Goal: Task Accomplishment & Management: Use online tool/utility

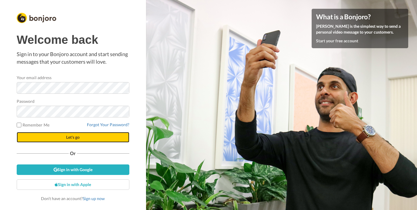
click at [68, 139] on span "Let's go" at bounding box center [72, 137] width 13 height 5
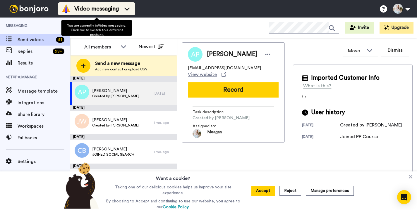
click at [80, 10] on span "Video messaging" at bounding box center [96, 9] width 44 height 8
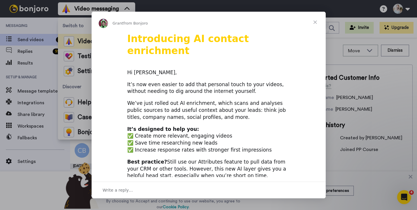
click at [316, 22] on span "Close" at bounding box center [314, 22] width 21 height 21
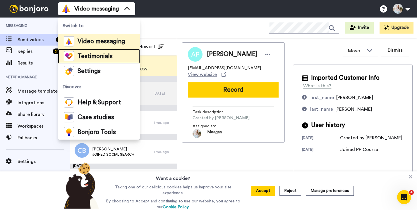
click at [105, 56] on span "Testimonials" at bounding box center [94, 56] width 35 height 6
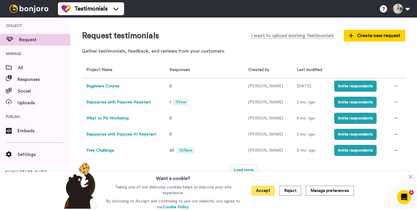
click at [264, 190] on button "Accept" at bounding box center [262, 191] width 23 height 10
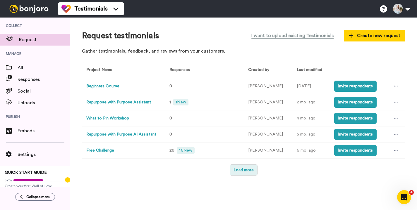
click at [242, 167] on button "Load more" at bounding box center [243, 170] width 28 height 11
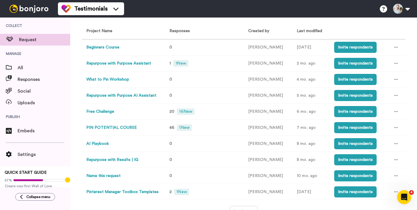
scroll to position [46, 0]
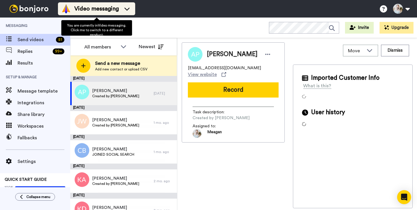
click at [119, 11] on div "Video messaging" at bounding box center [96, 8] width 70 height 9
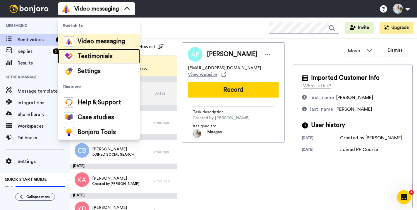
click at [103, 60] on div "Testimonials" at bounding box center [88, 56] width 49 height 10
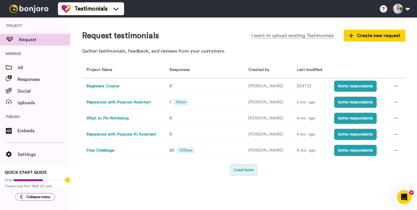
click at [240, 172] on button "Load more" at bounding box center [243, 170] width 28 height 11
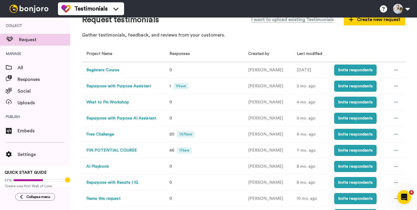
scroll to position [25, 0]
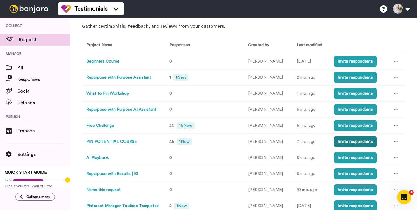
click at [351, 144] on button "Invite respondents" at bounding box center [355, 141] width 42 height 11
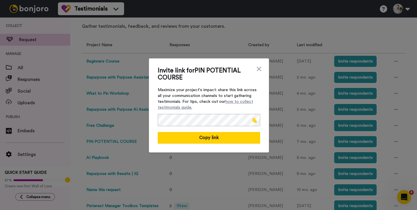
click at [254, 119] on span at bounding box center [254, 120] width 4 height 5
